Goal: Navigation & Orientation: Find specific page/section

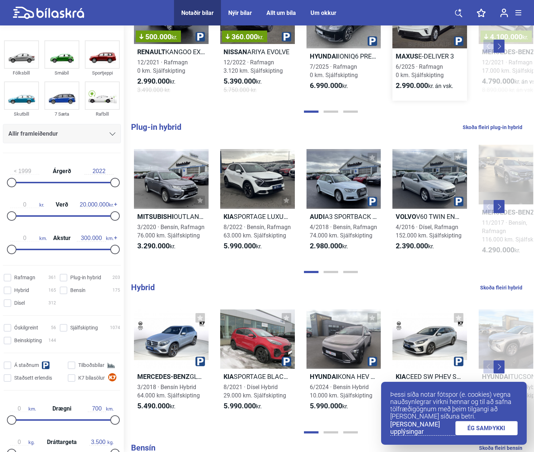
scroll to position [101, 0]
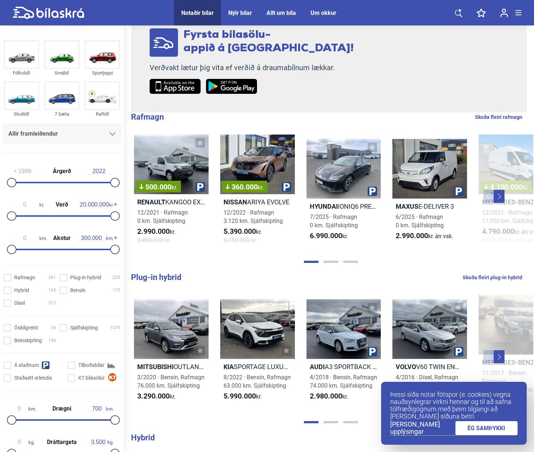
click at [320, 9] on div "Um okkur" at bounding box center [323, 12] width 26 height 7
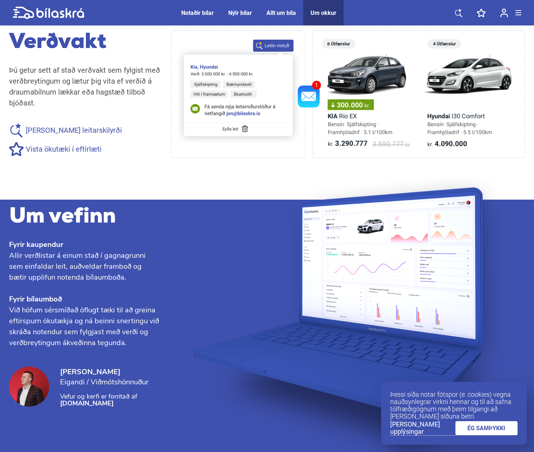
scroll to position [669, 0]
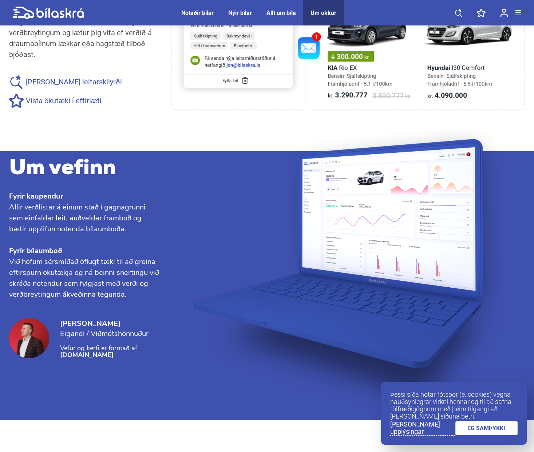
drag, startPoint x: 77, startPoint y: 256, endPoint x: 20, endPoint y: 257, distance: 57.1
drag, startPoint x: 73, startPoint y: 257, endPoint x: 23, endPoint y: 259, distance: 50.3
drag, startPoint x: 10, startPoint y: 257, endPoint x: 55, endPoint y: 251, distance: 45.8
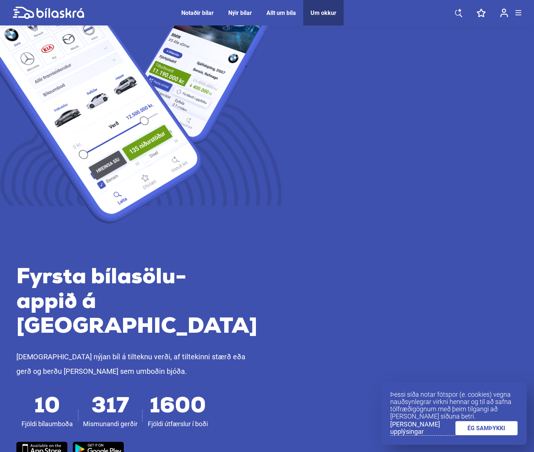
scroll to position [0, 0]
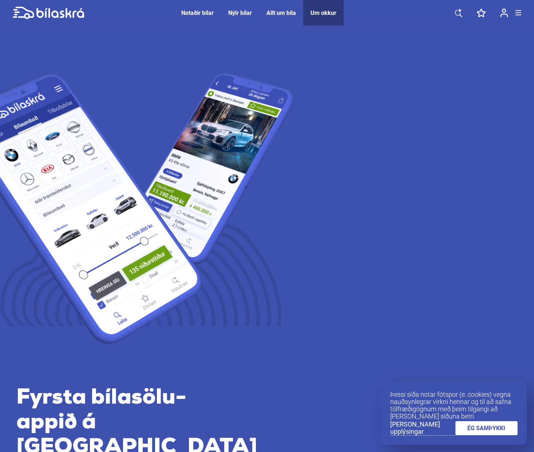
click at [517, 8] on button at bounding box center [518, 12] width 6 height 11
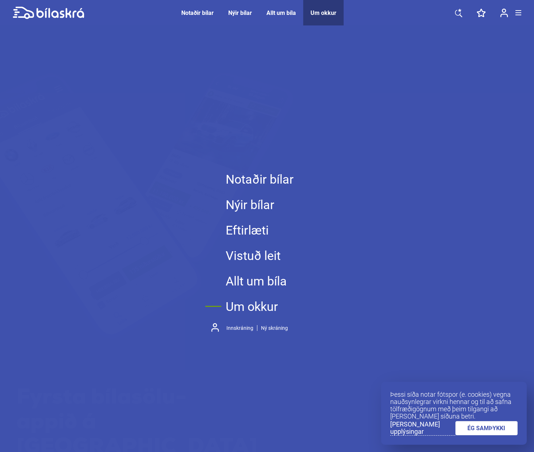
click at [513, 22] on link at bounding box center [504, 12] width 23 height 25
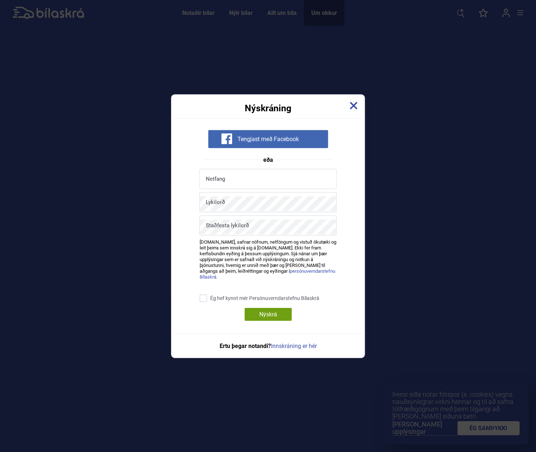
click at [354, 110] on img at bounding box center [354, 105] width 8 height 8
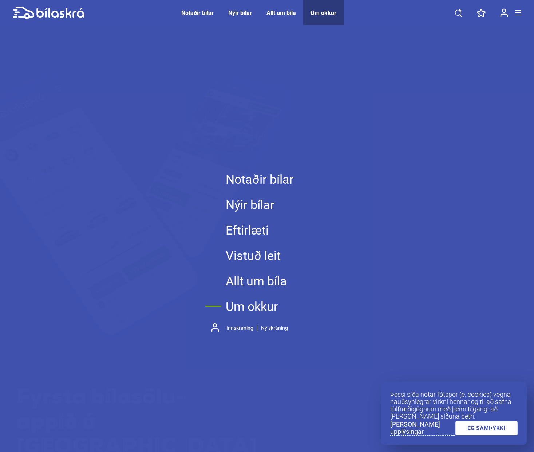
click at [404, 145] on div "Notaðir bílar Nýir bílar Eftirlæti Vistuð leit Allt um bíla Um okkur Innskránin…" at bounding box center [267, 251] width 534 height 452
click at [482, 427] on link "ÉG SAMÞYKKI" at bounding box center [486, 428] width 63 height 14
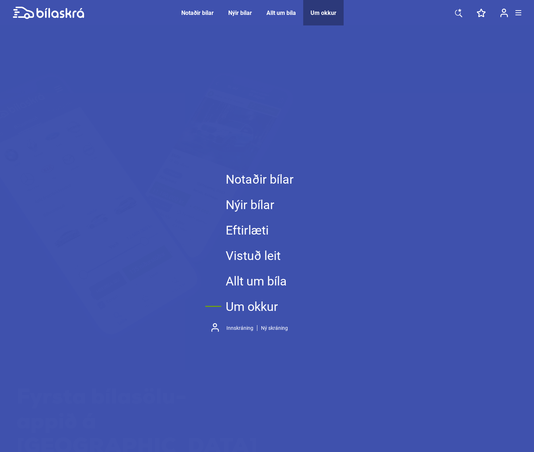
click at [68, 17] on icon at bounding box center [48, 13] width 71 height 13
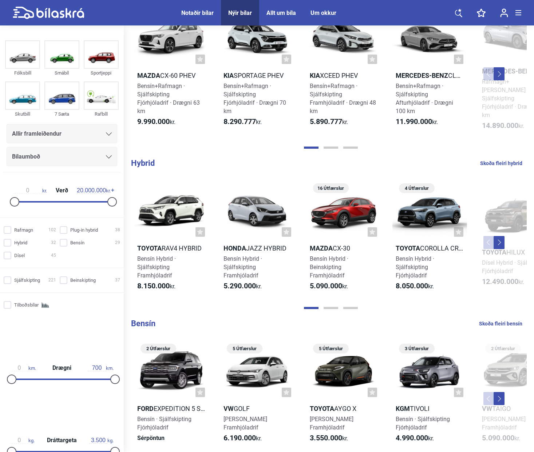
scroll to position [712, 0]
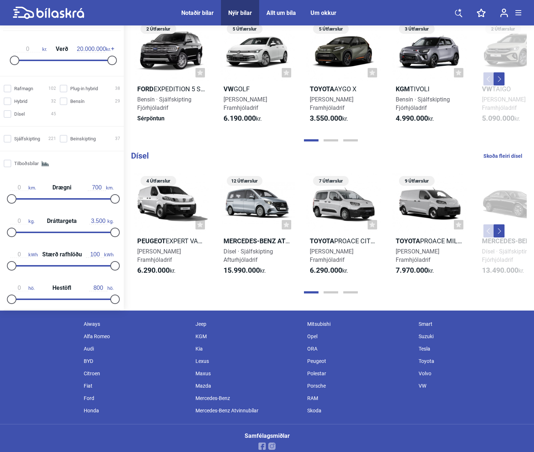
click at [321, 16] on div "Um okkur" at bounding box center [323, 12] width 26 height 7
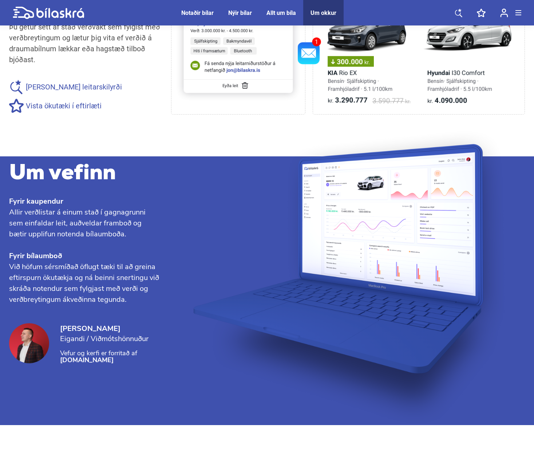
scroll to position [669, 0]
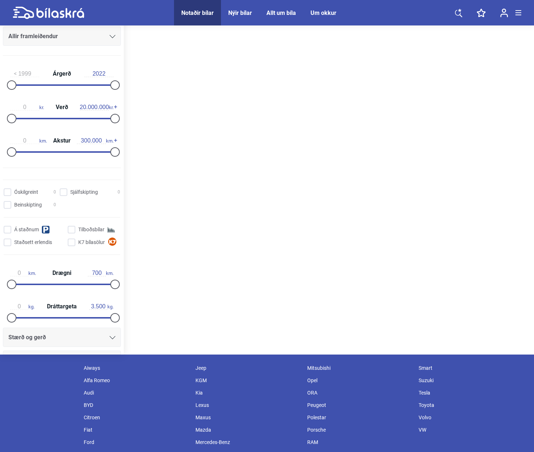
scroll to position [101, 0]
